Goal: Information Seeking & Learning: Learn about a topic

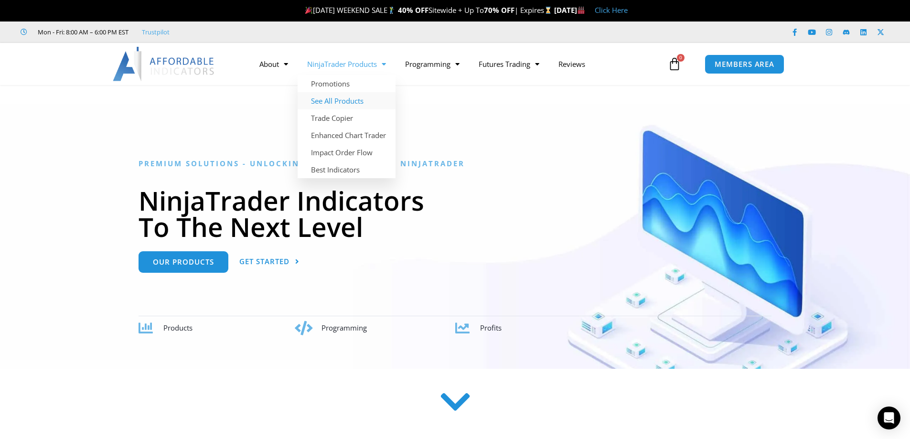
click at [343, 98] on link "See All Products" at bounding box center [346, 100] width 98 height 17
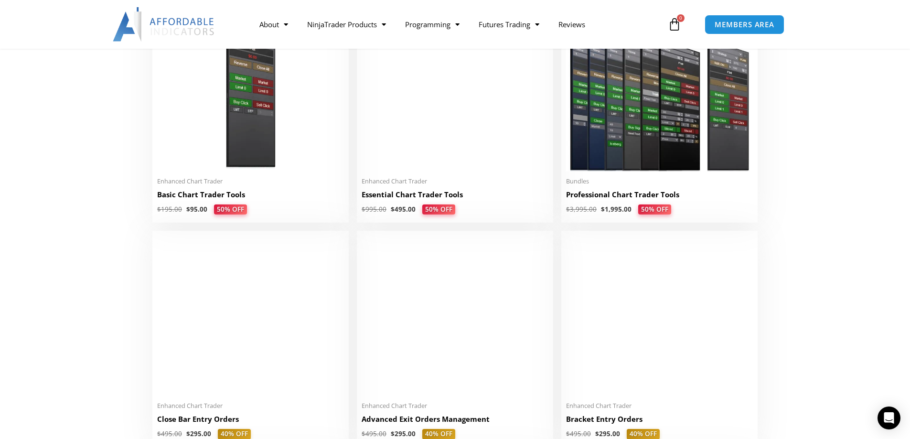
scroll to position [318, 0]
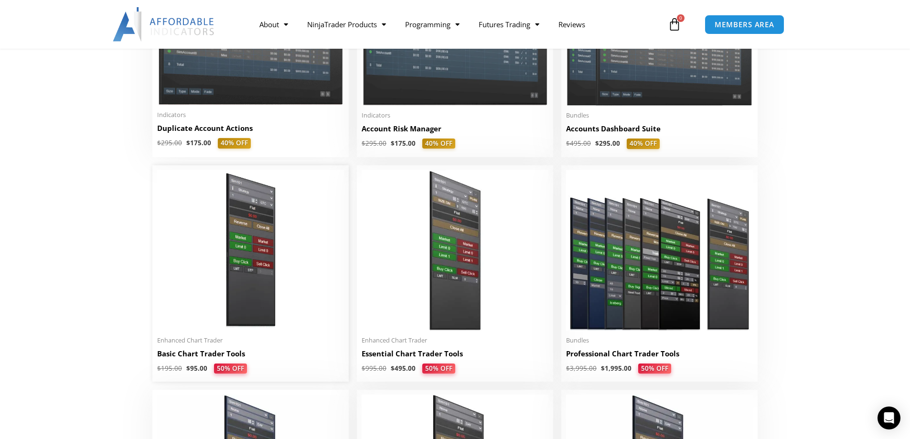
click at [231, 239] on img at bounding box center [250, 250] width 187 height 160
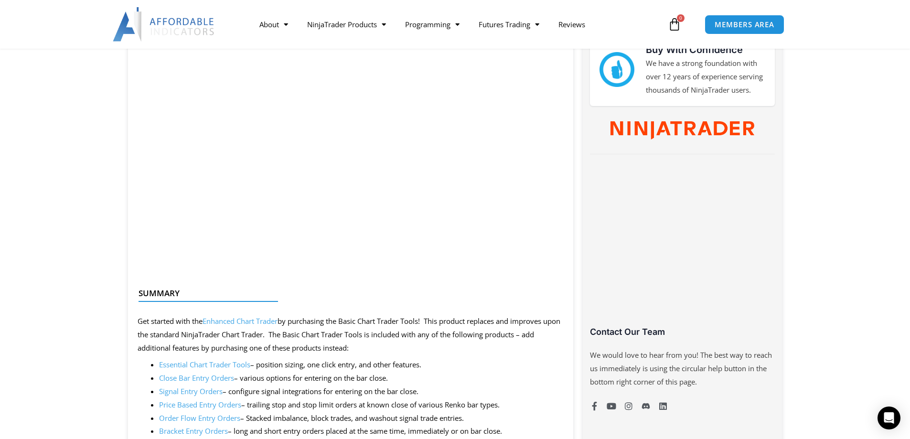
scroll to position [637, 0]
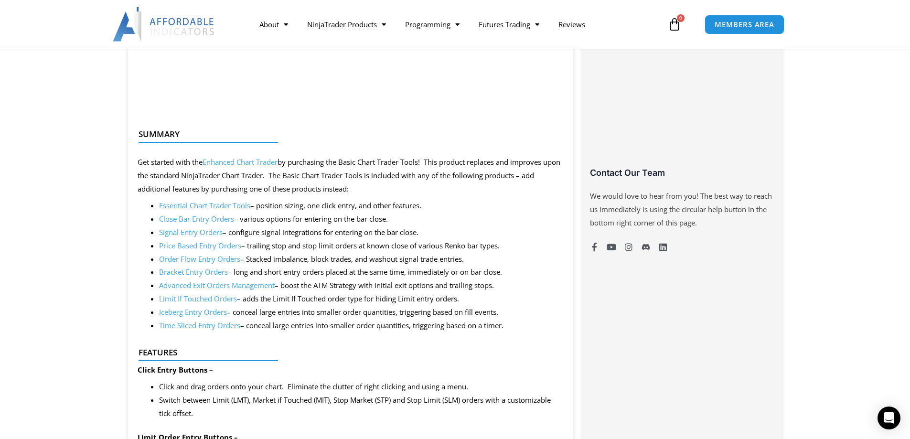
click at [187, 232] on link "Signal Entry Orders" at bounding box center [191, 232] width 64 height 10
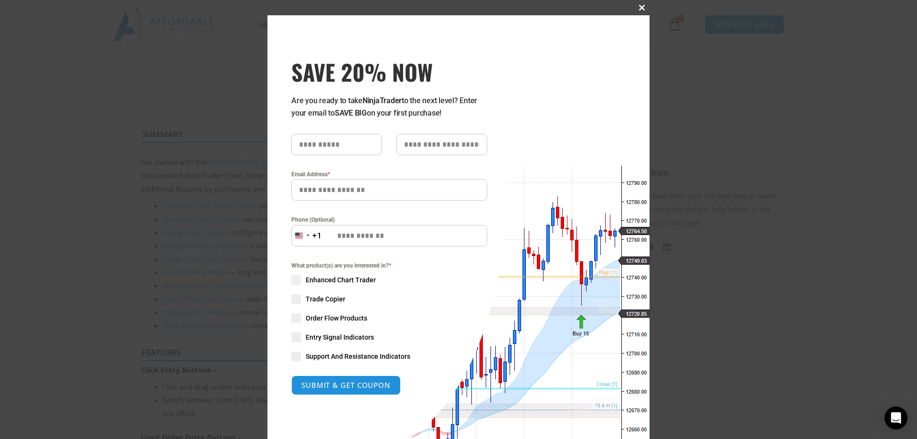
click at [637, 10] on span at bounding box center [641, 8] width 15 height 6
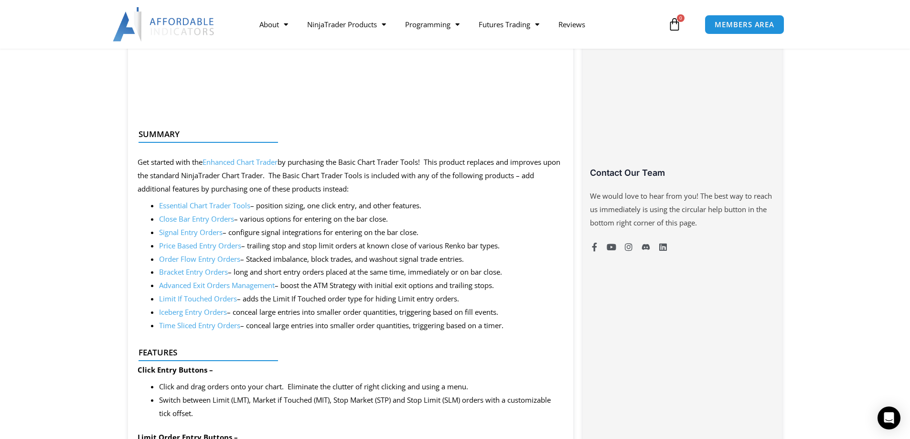
click at [191, 217] on link "Close Bar Entry Orders" at bounding box center [196, 219] width 75 height 10
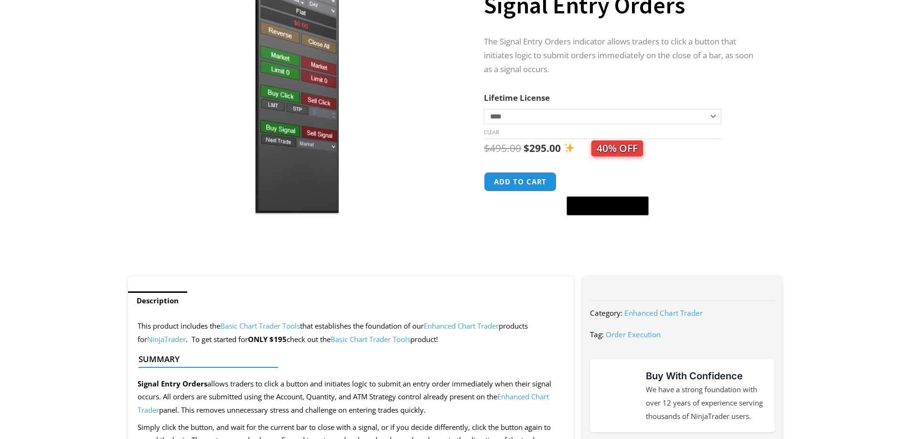
scroll to position [159, 0]
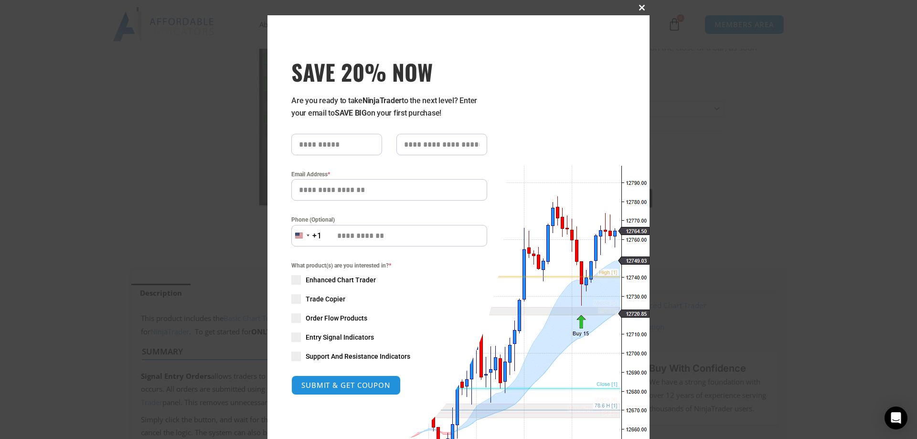
click at [638, 6] on span at bounding box center [641, 8] width 15 height 6
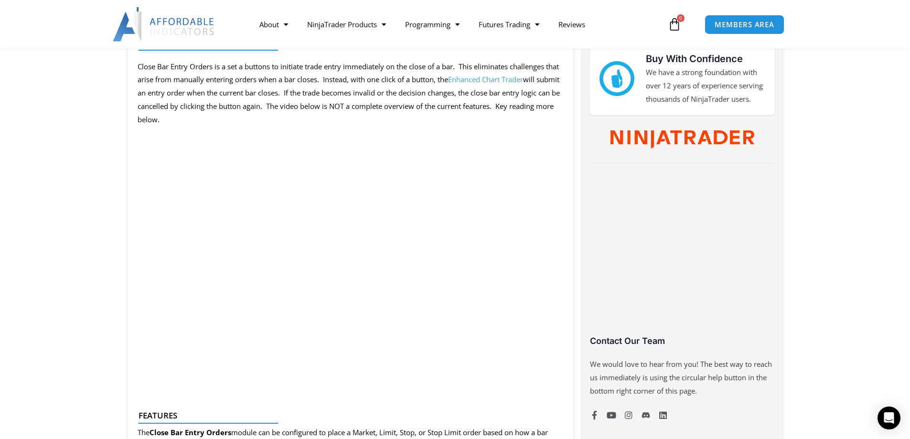
scroll to position [478, 0]
